Goal: Find specific page/section: Find specific page/section

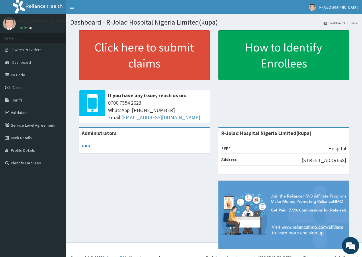
click at [21, 75] on link "PA Code" at bounding box center [33, 75] width 66 height 13
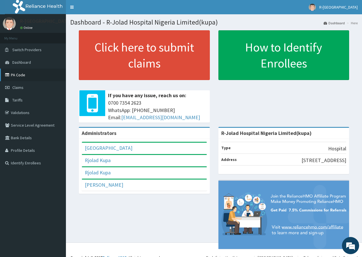
click at [15, 73] on link "PA Code" at bounding box center [33, 75] width 66 height 13
click at [21, 113] on link "Validations" at bounding box center [33, 113] width 66 height 13
click at [24, 111] on link "Validations" at bounding box center [33, 113] width 66 height 13
